Goal: Check status: Check status

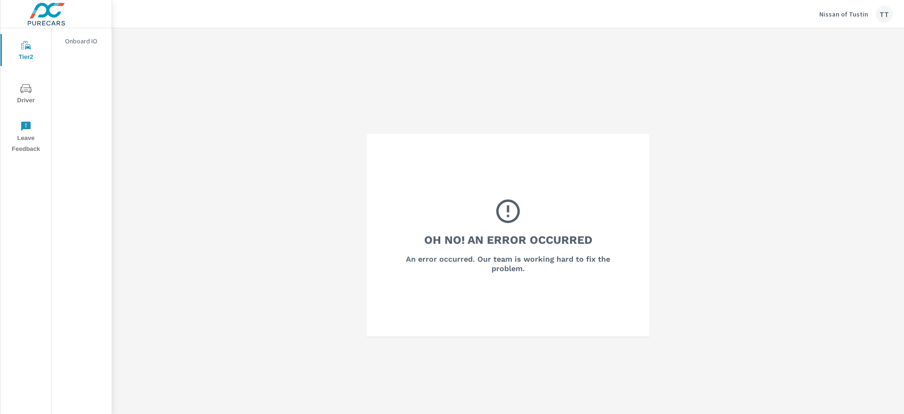
click at [878, 10] on div "TT" at bounding box center [884, 14] width 17 height 17
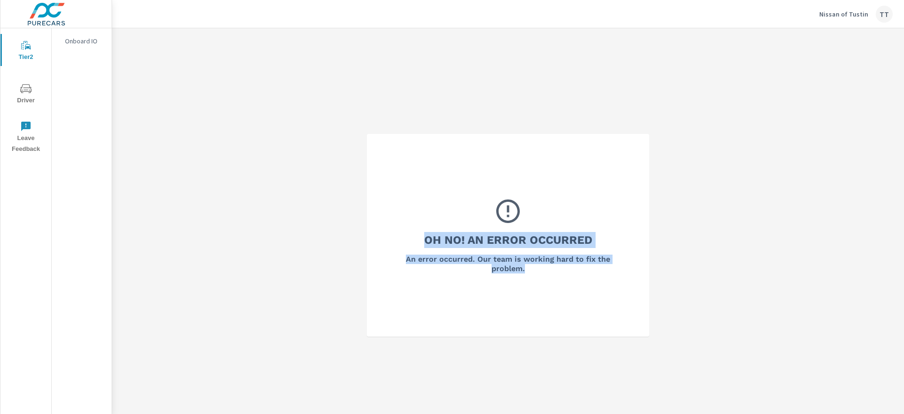
click at [880, 18] on div "TT" at bounding box center [884, 14] width 17 height 17
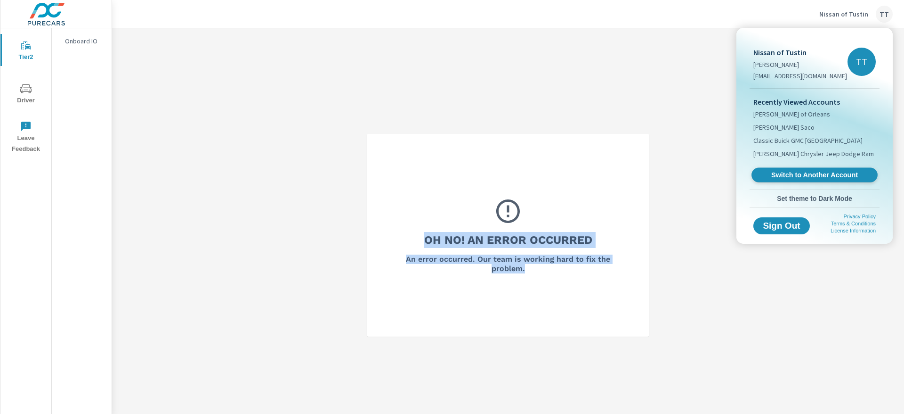
click at [805, 177] on span "Switch to Another Account" at bounding box center [814, 174] width 115 height 9
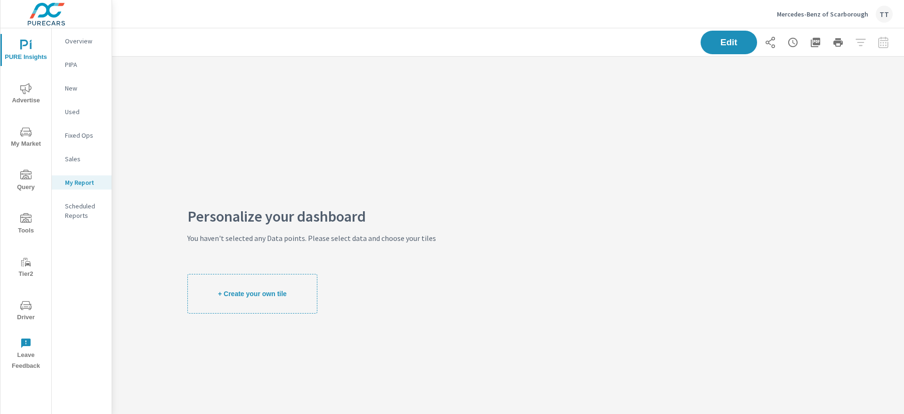
click at [27, 96] on span "Advertise" at bounding box center [25, 94] width 45 height 23
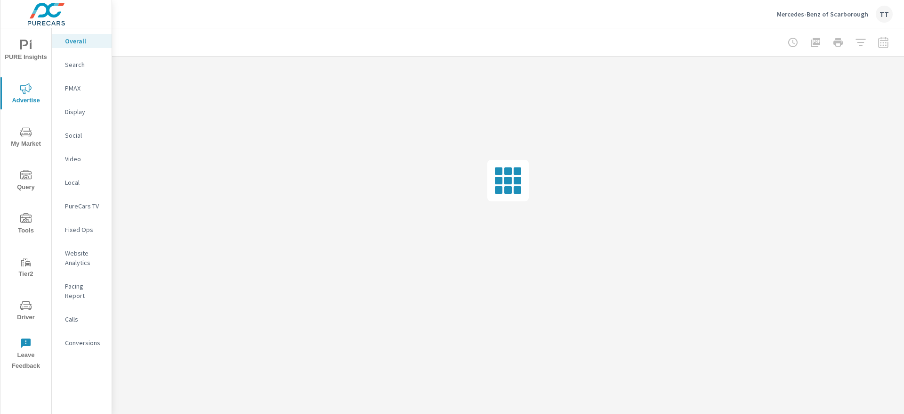
click at [78, 112] on p "Display" at bounding box center [84, 111] width 39 height 9
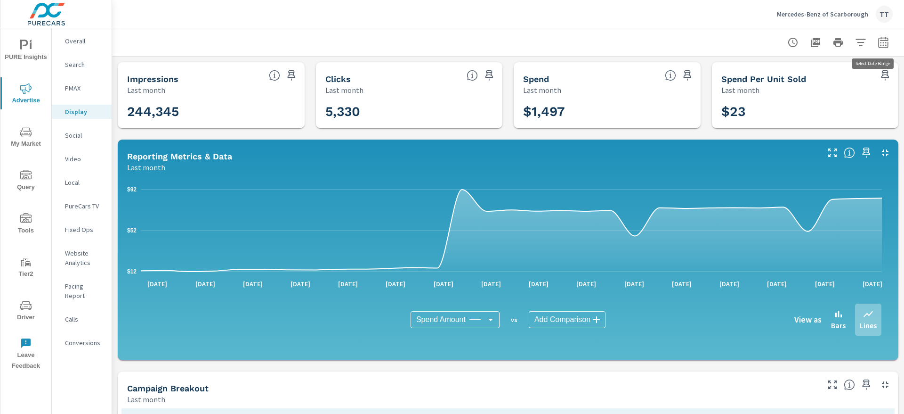
click at [880, 42] on icon "button" at bounding box center [883, 44] width 6 height 4
select select "Last month"
click at [878, 40] on icon "button" at bounding box center [883, 41] width 10 height 11
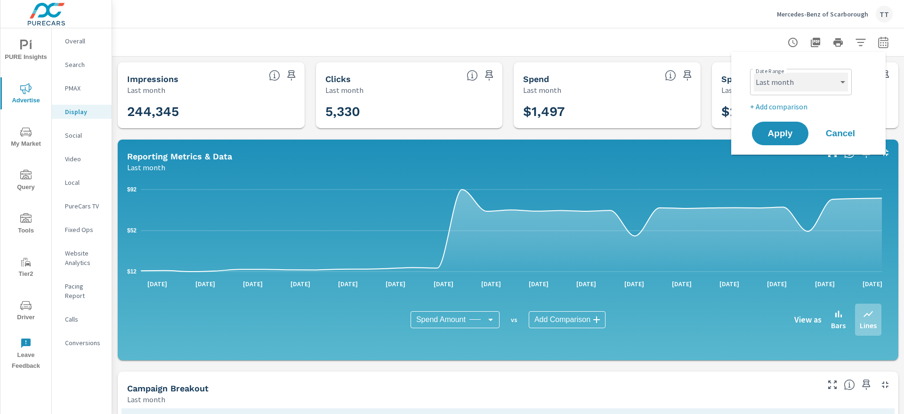
click at [811, 81] on select "Custom [DATE] Last week Last 7 days Last 14 days Last 30 days Last 45 days Last…" at bounding box center [801, 82] width 94 height 19
click at [754, 73] on select "Custom [DATE] Last week Last 7 days Last 14 days Last 30 days Last 45 days Last…" at bounding box center [801, 82] width 94 height 19
select select "Month to date"
click at [787, 124] on button "Apply" at bounding box center [780, 133] width 58 height 24
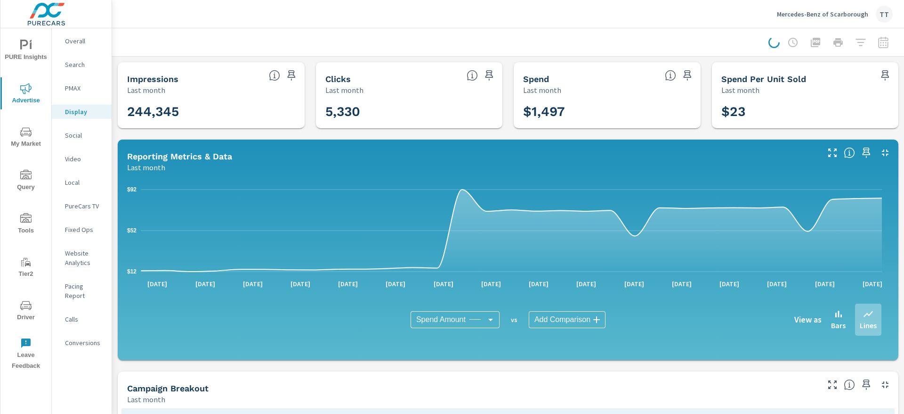
click at [787, 105] on button "Apply" at bounding box center [807, 98] width 44 height 14
